Goal: Check status: Check status

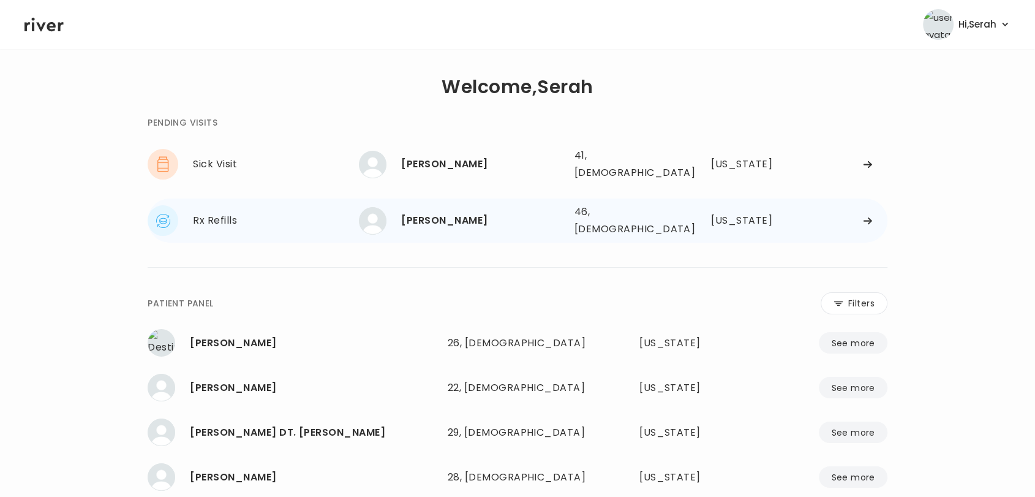
click at [435, 212] on div "[PERSON_NAME]" at bounding box center [482, 220] width 163 height 17
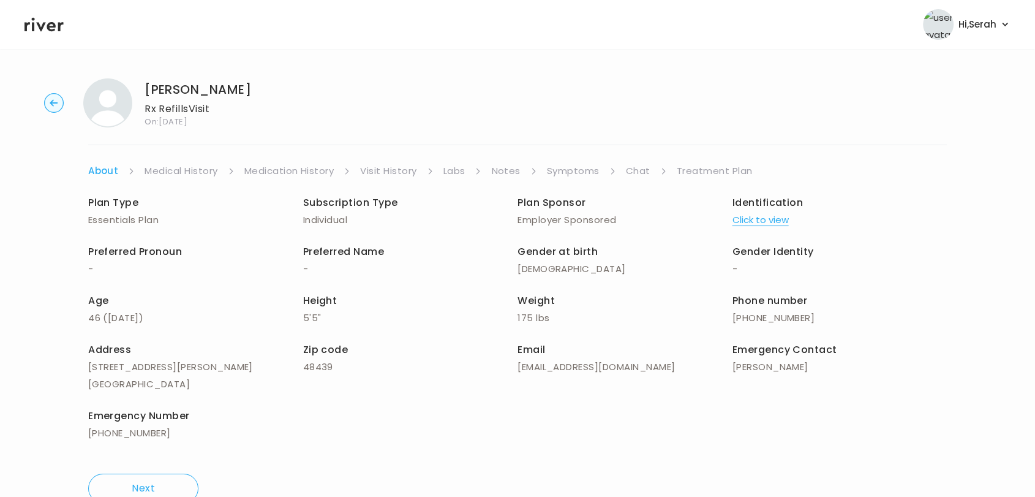
click at [574, 138] on div "[PERSON_NAME] Rx Refills Visit On: [DATE] About Medical History Medication Hist…" at bounding box center [517, 291] width 1035 height 444
click at [583, 171] on link "Symptoms" at bounding box center [573, 170] width 53 height 17
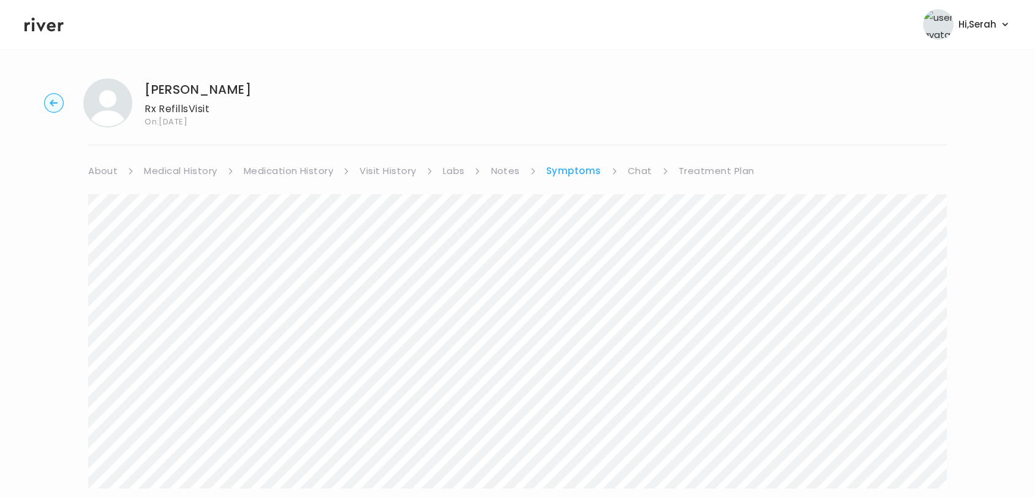
scroll to position [197, 0]
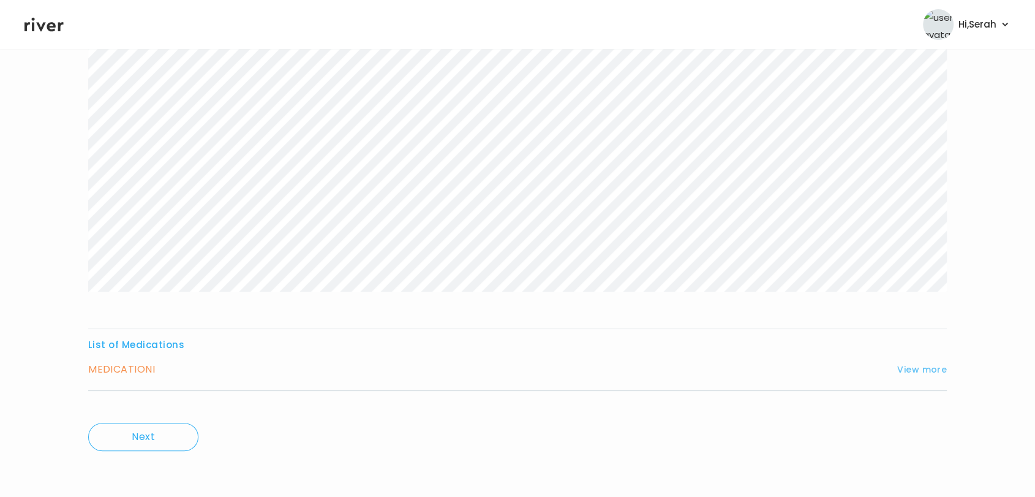
click at [923, 369] on button "View more" at bounding box center [922, 369] width 50 height 15
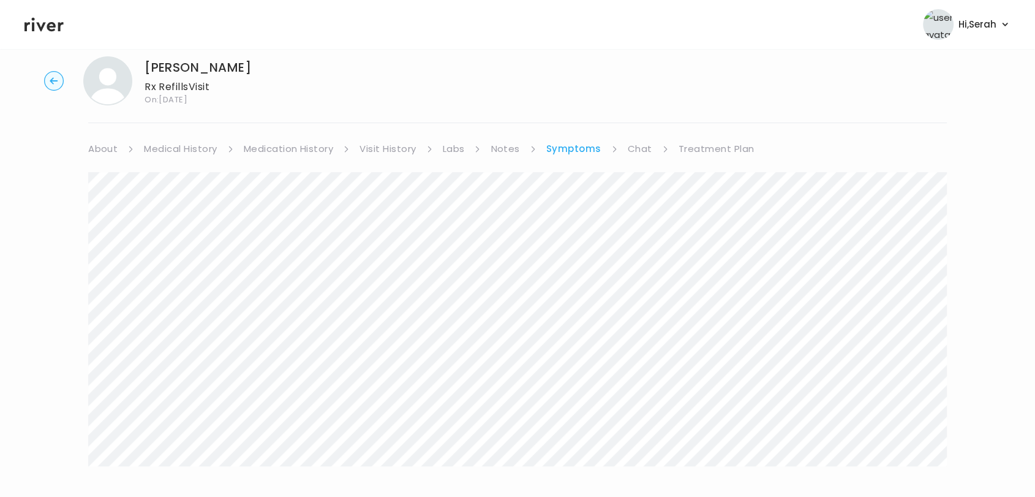
scroll to position [0, 0]
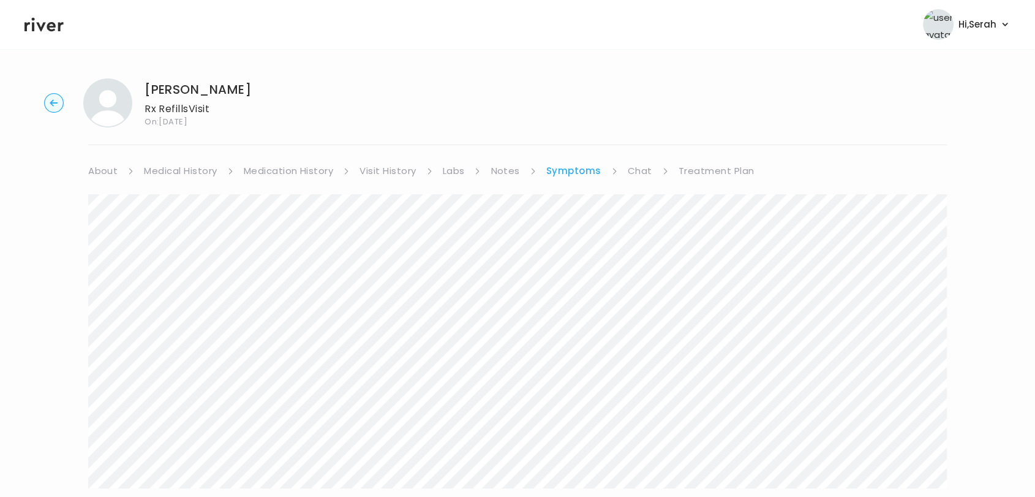
click at [637, 174] on link "Chat" at bounding box center [640, 170] width 24 height 17
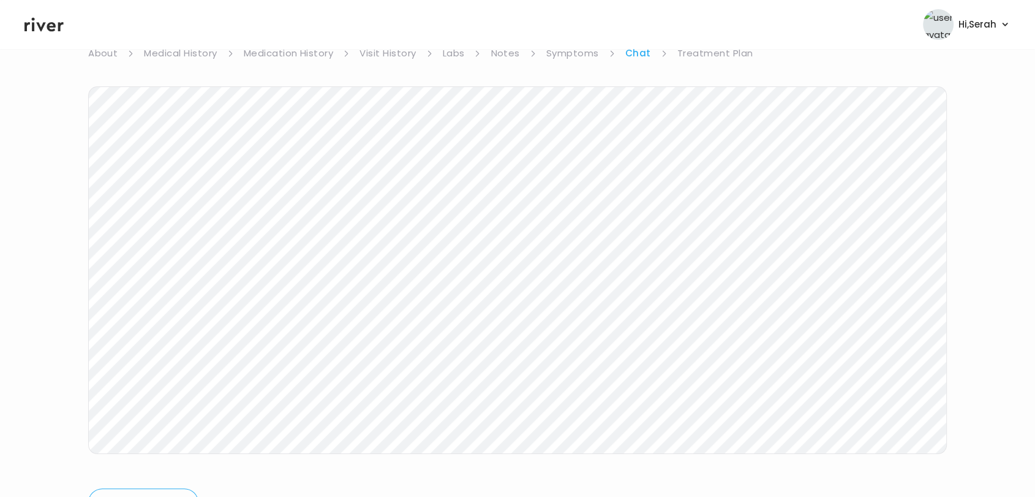
scroll to position [119, 0]
click at [44, 20] on icon at bounding box center [43, 24] width 39 height 18
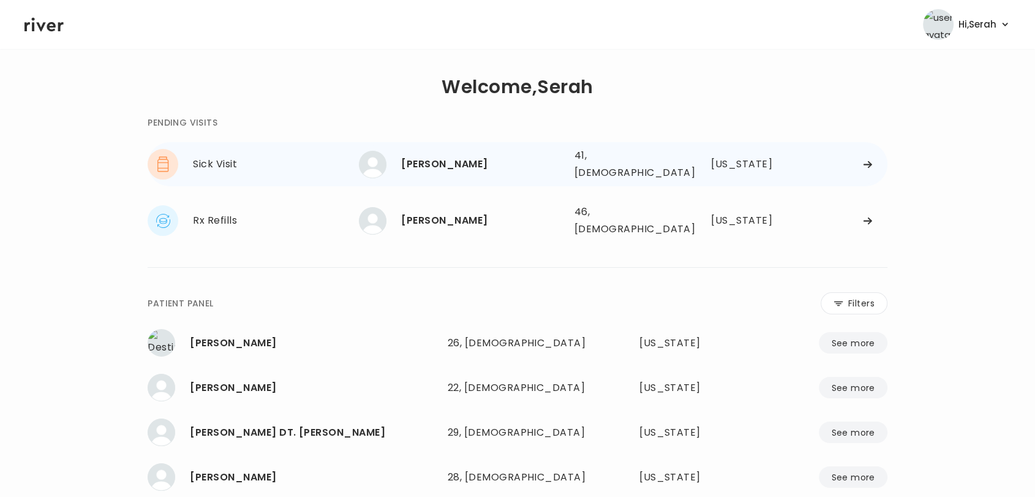
click at [446, 159] on div "[PERSON_NAME]" at bounding box center [482, 164] width 163 height 17
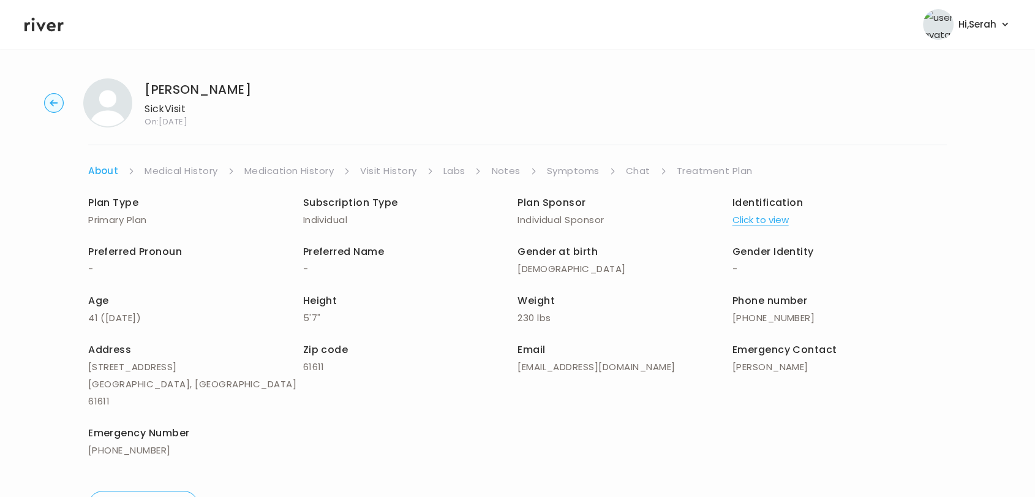
click at [579, 171] on link "Symptoms" at bounding box center [573, 170] width 53 height 17
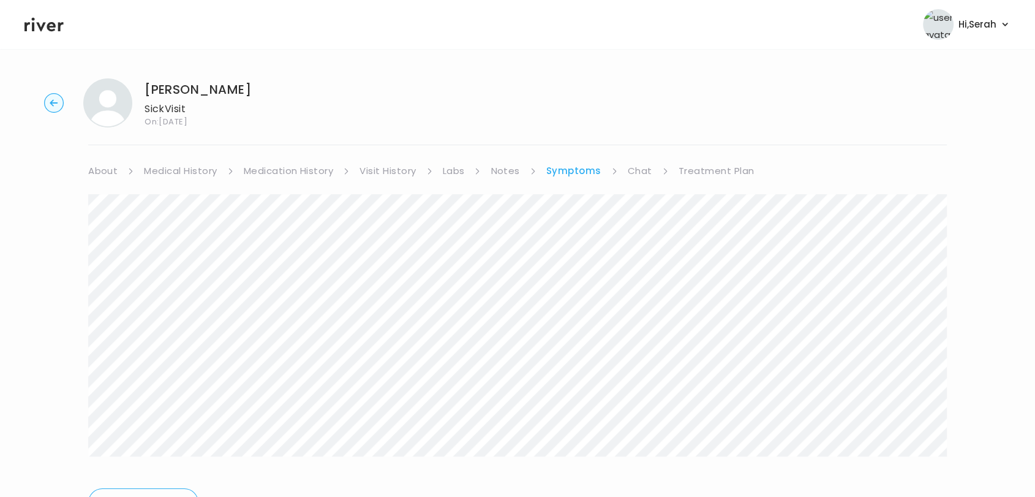
scroll to position [66, 0]
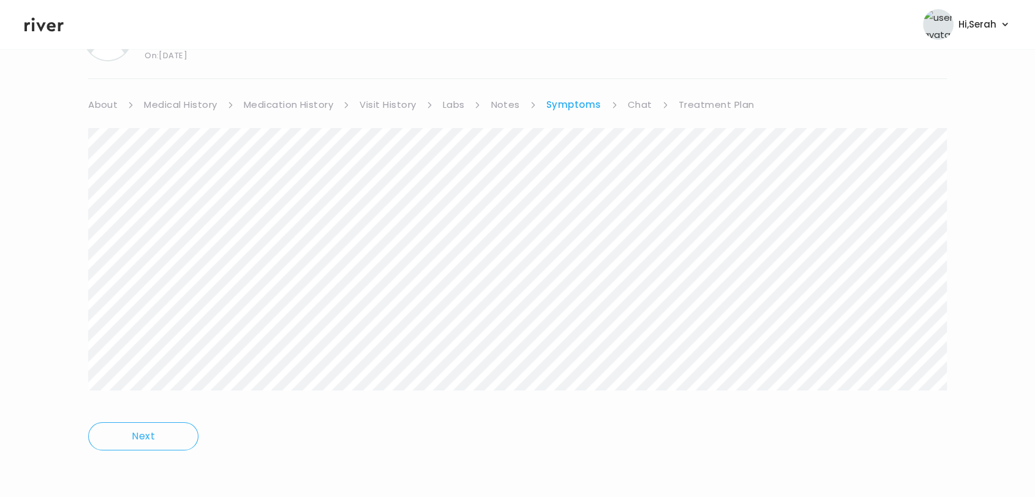
click at [640, 109] on link "Chat" at bounding box center [640, 104] width 24 height 17
click at [43, 21] on icon at bounding box center [43, 24] width 39 height 18
